Goal: Task Accomplishment & Management: Use online tool/utility

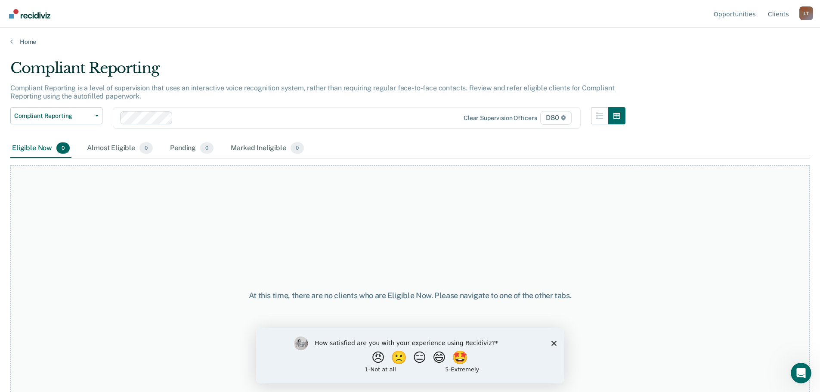
click at [554, 344] on icon "Close survey" at bounding box center [553, 343] width 5 height 5
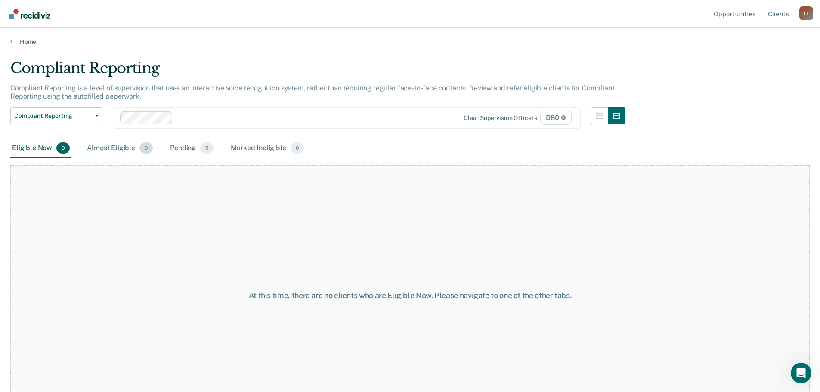
click at [115, 149] on div "Almost Eligible 0" at bounding box center [119, 148] width 69 height 19
click at [186, 149] on div "Pending 0" at bounding box center [191, 148] width 47 height 19
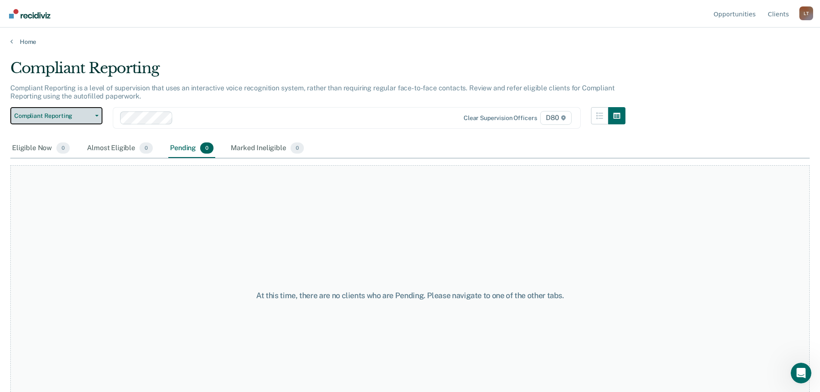
click at [101, 114] on button "Compliant Reporting" at bounding box center [56, 115] width 92 height 17
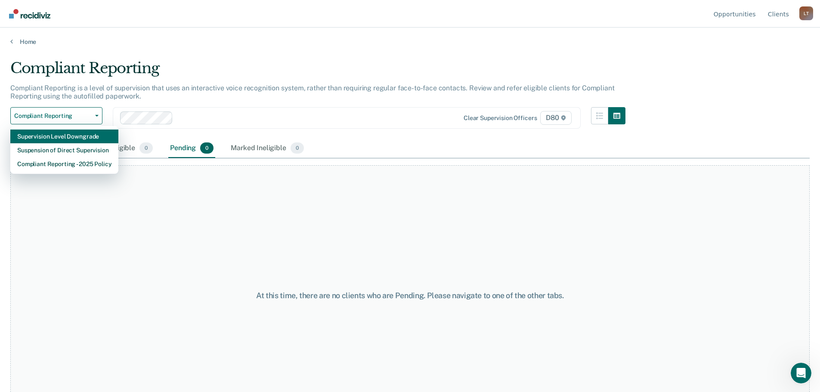
click at [88, 140] on div "Supervision Level Downgrade" at bounding box center [64, 137] width 94 height 14
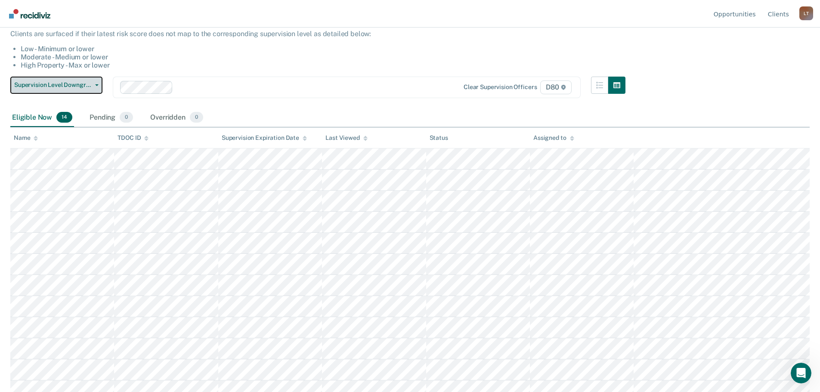
scroll to position [121, 0]
